Goal: Transaction & Acquisition: Purchase product/service

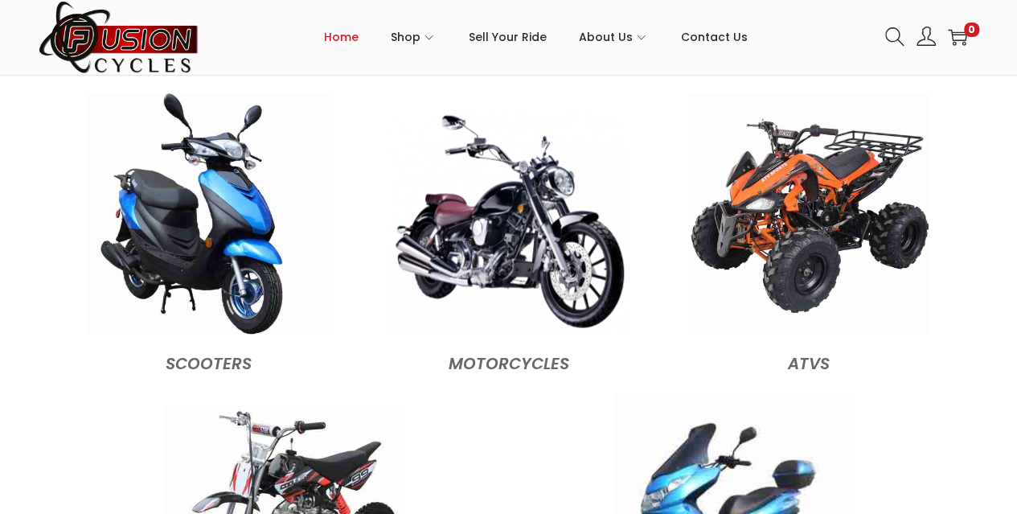
scroll to position [1474, 0]
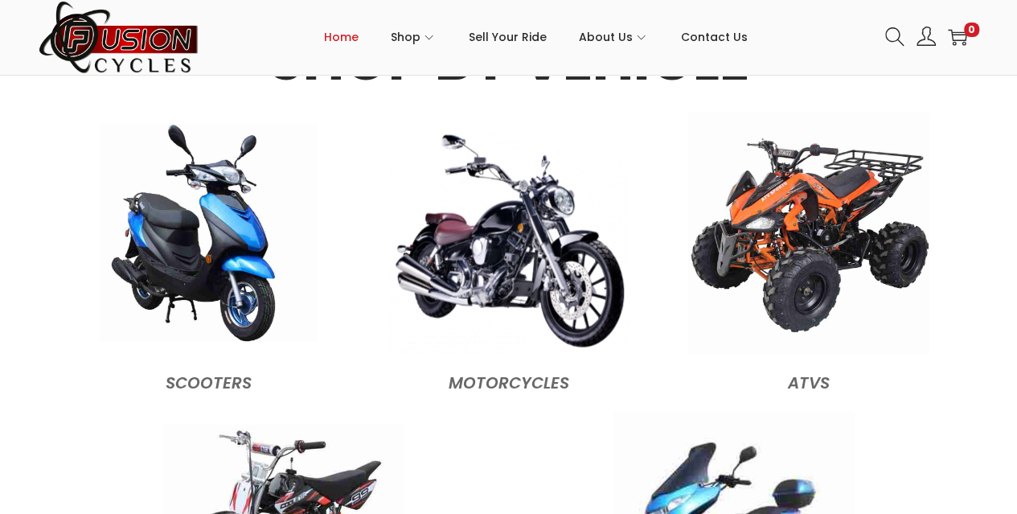
click at [210, 298] on img at bounding box center [208, 232] width 217 height 217
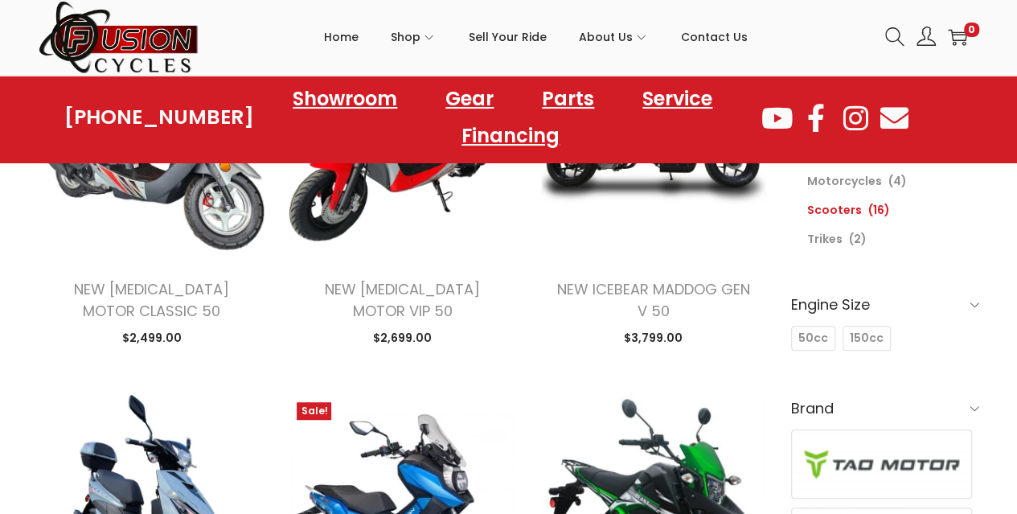
scroll to position [268, 0]
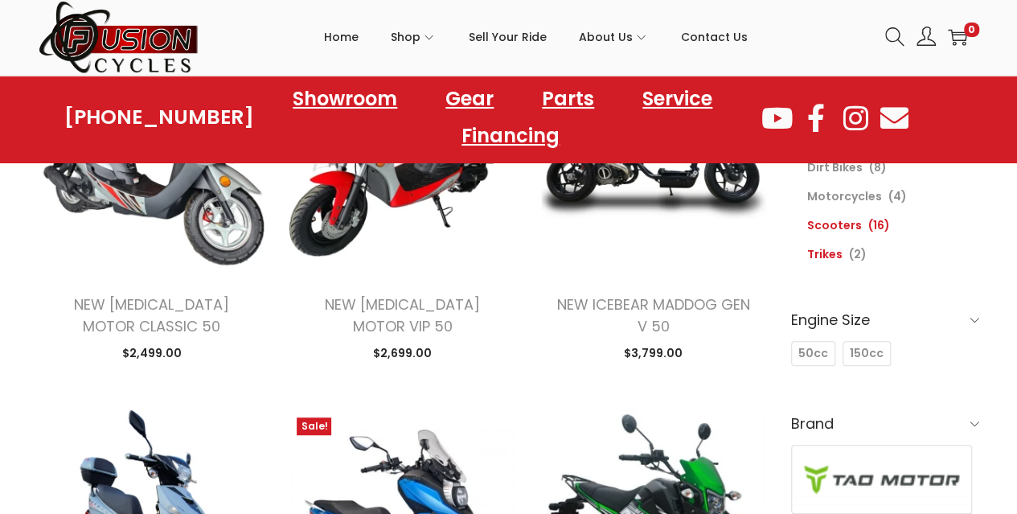
click at [808, 248] on link "Trikes" at bounding box center [824, 254] width 35 height 16
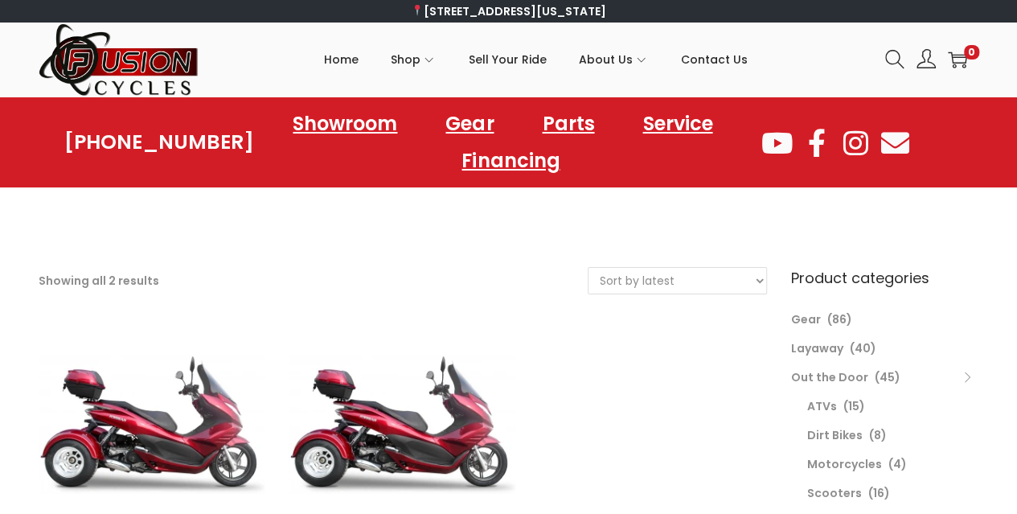
scroll to position [133, 0]
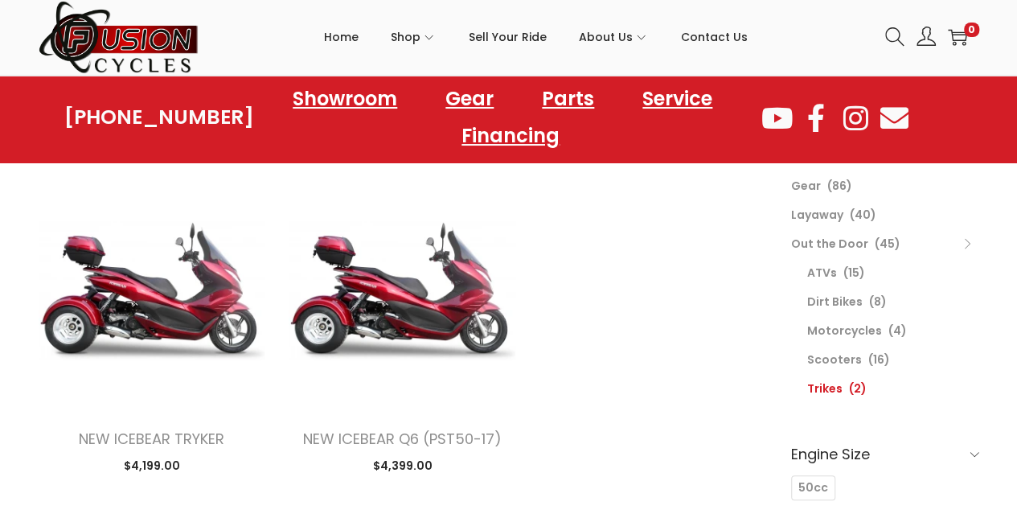
drag, startPoint x: 630, startPoint y: 316, endPoint x: 649, endPoint y: 310, distance: 20.3
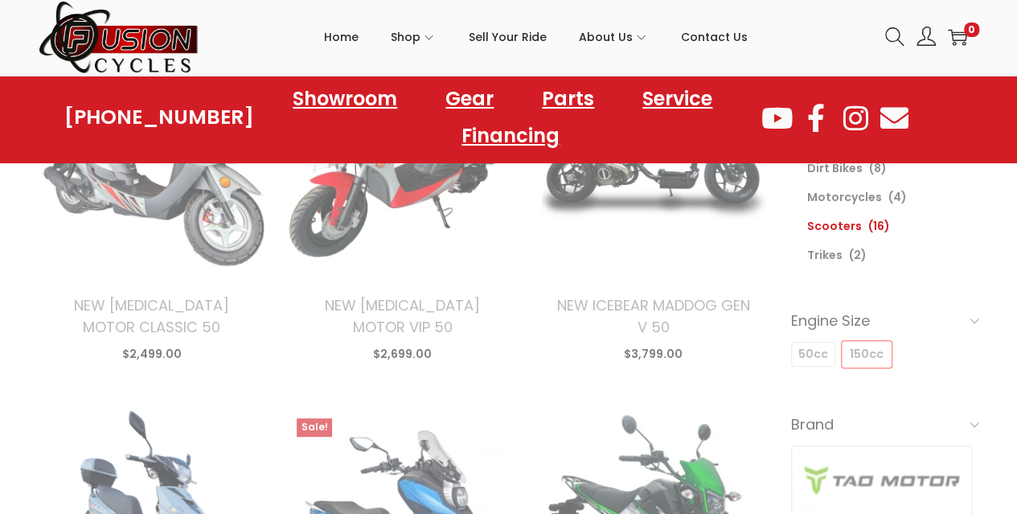
select select "date"
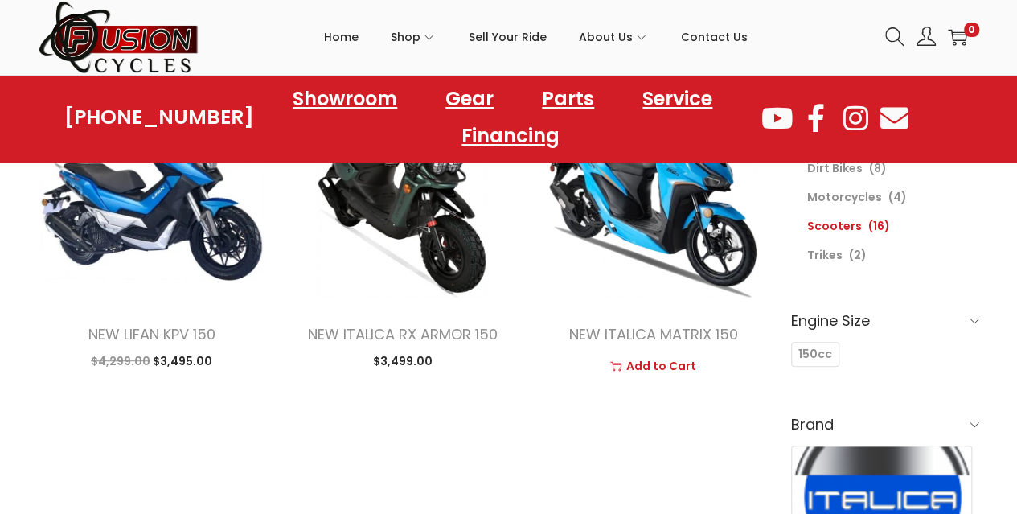
drag, startPoint x: 726, startPoint y: 349, endPoint x: 667, endPoint y: 352, distance: 58.8
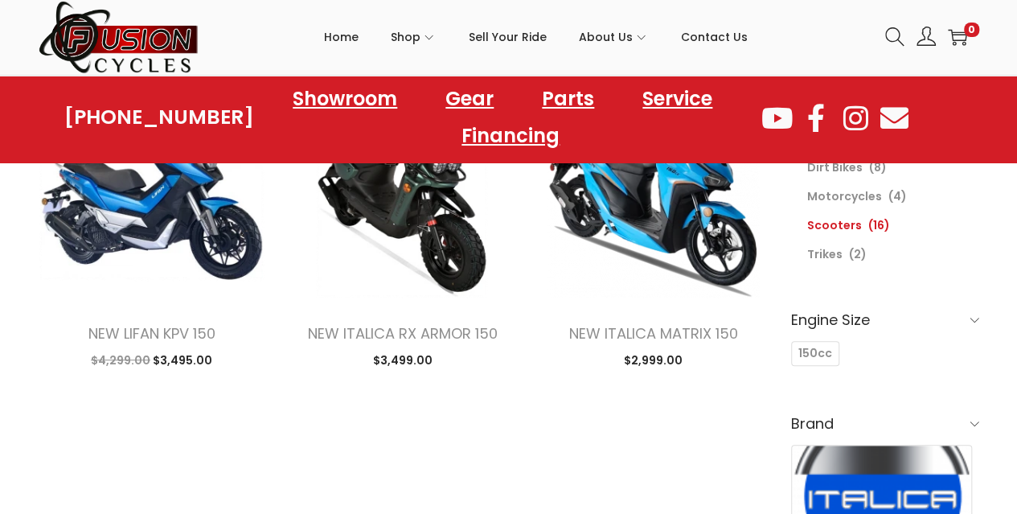
click at [977, 321] on span at bounding box center [975, 320] width 10 height 10
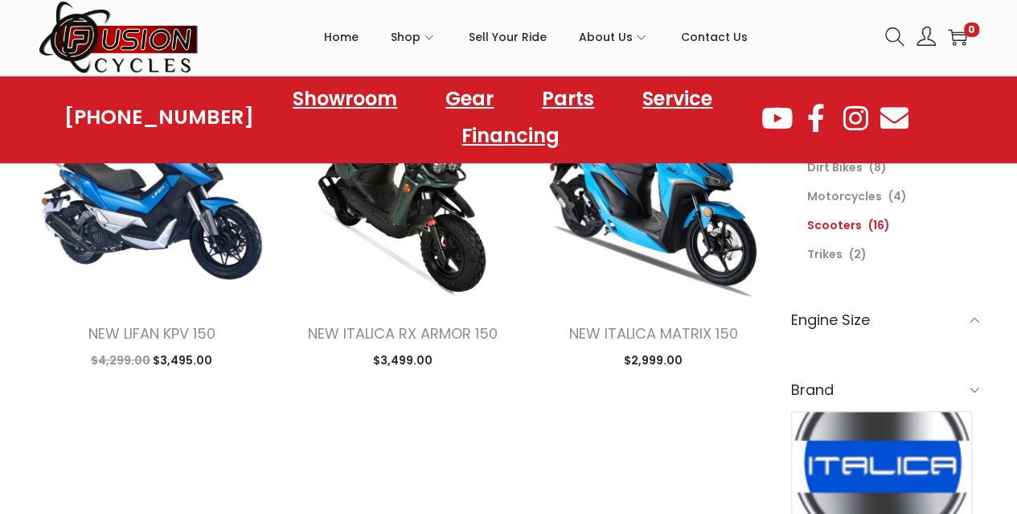
click at [976, 319] on span at bounding box center [975, 320] width 10 height 10
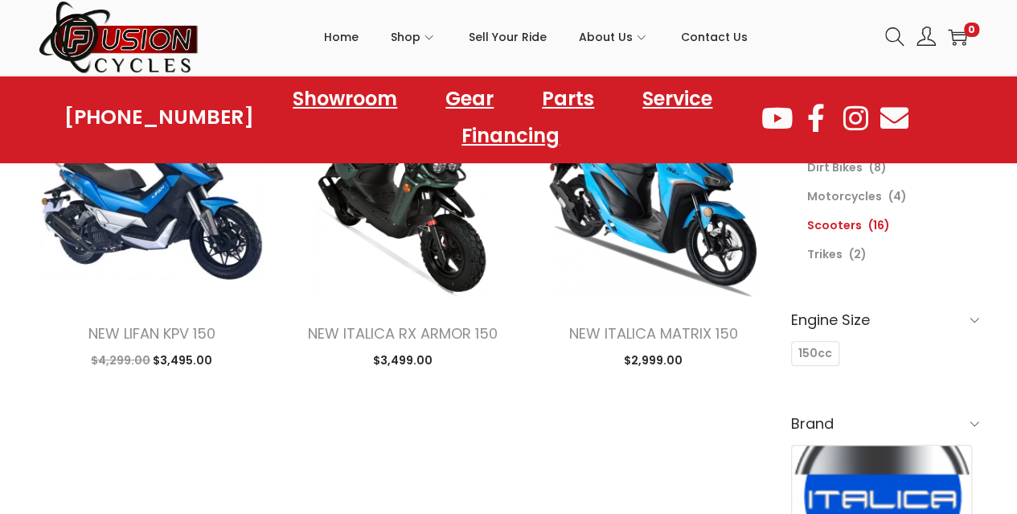
drag, startPoint x: 340, startPoint y: 460, endPoint x: 368, endPoint y: 454, distance: 27.9
click at [827, 221] on link "Scooters" at bounding box center [834, 225] width 55 height 16
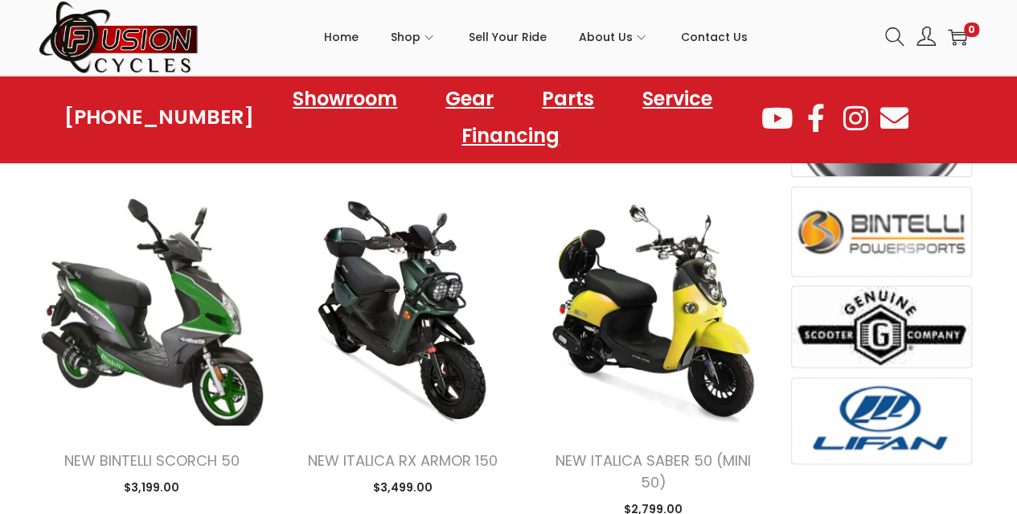
scroll to position [804, 0]
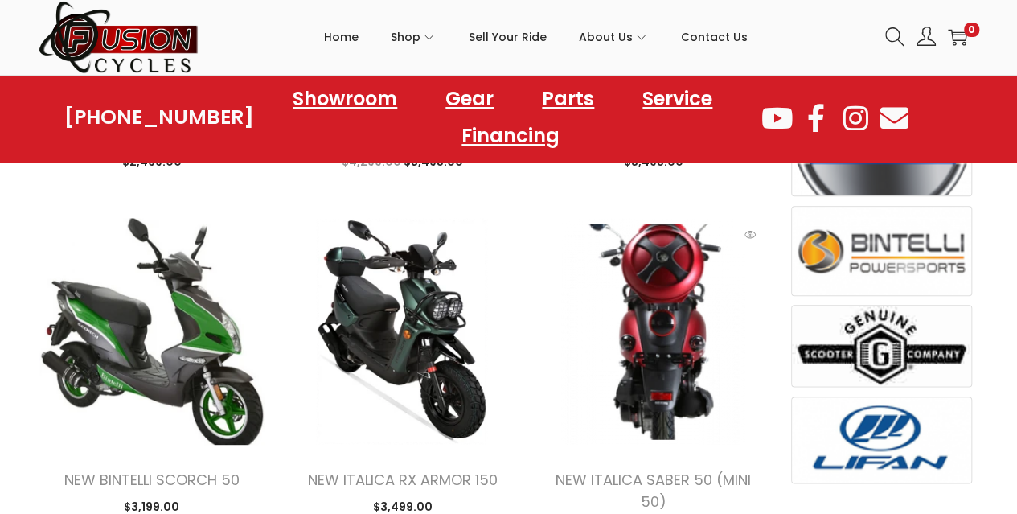
click at [641, 352] on img at bounding box center [653, 331] width 227 height 227
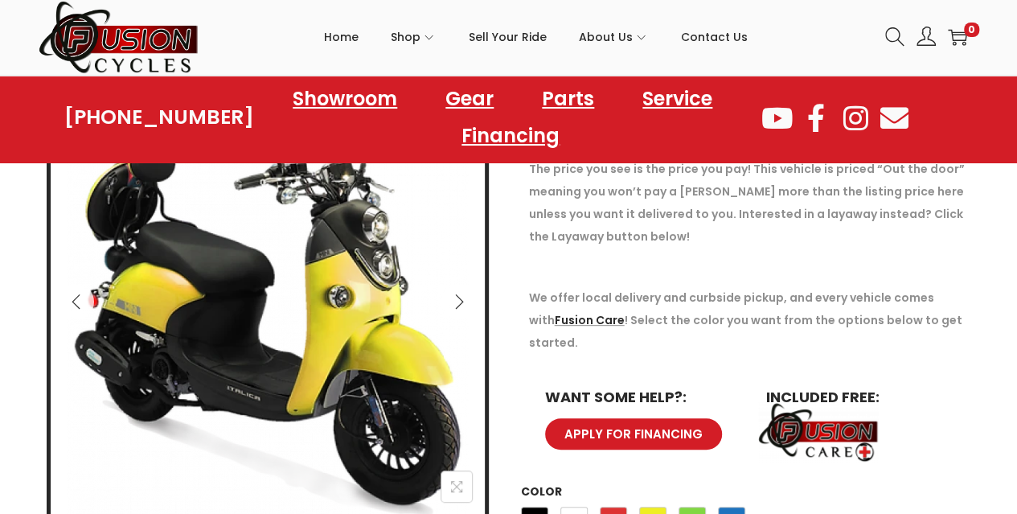
scroll to position [268, 0]
